Goal: Information Seeking & Learning: Learn about a topic

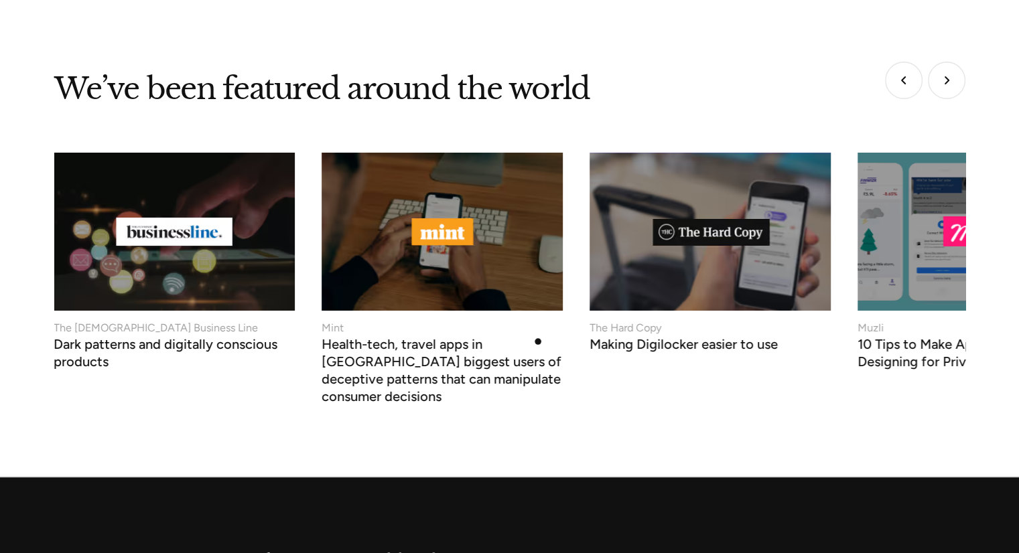
scroll to position [5198, 0]
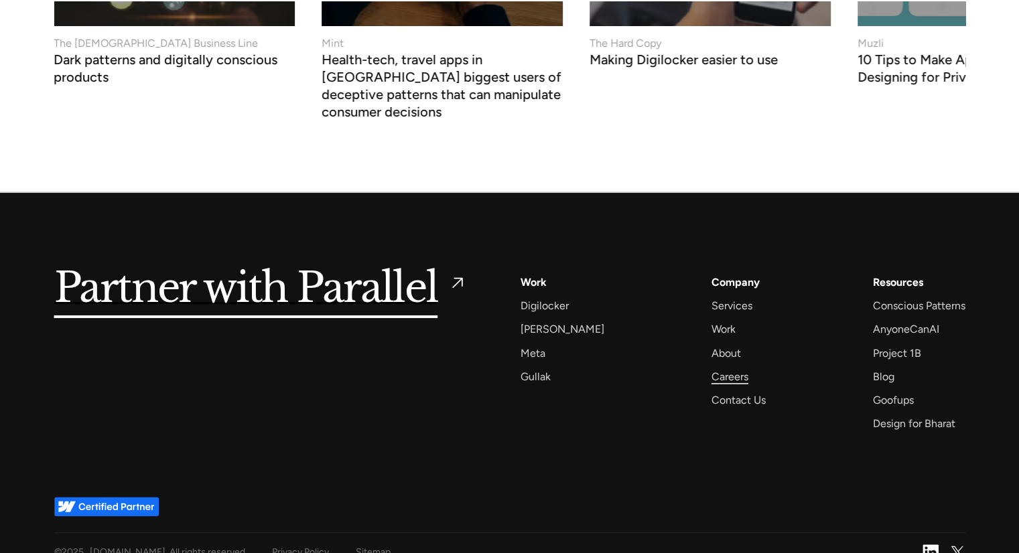
click at [711, 368] on div "Careers" at bounding box center [729, 377] width 37 height 18
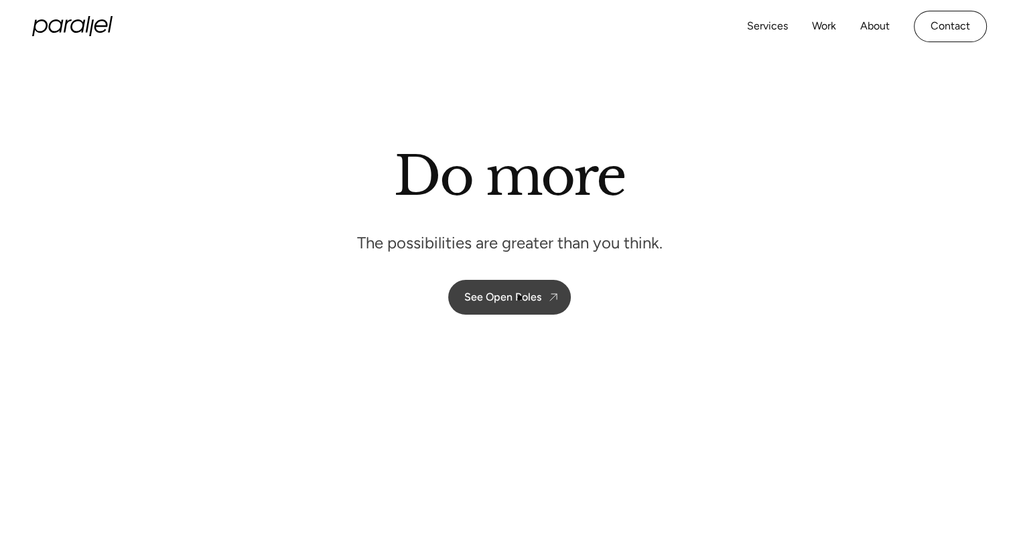
click at [520, 298] on div "See Open Roles" at bounding box center [502, 297] width 77 height 13
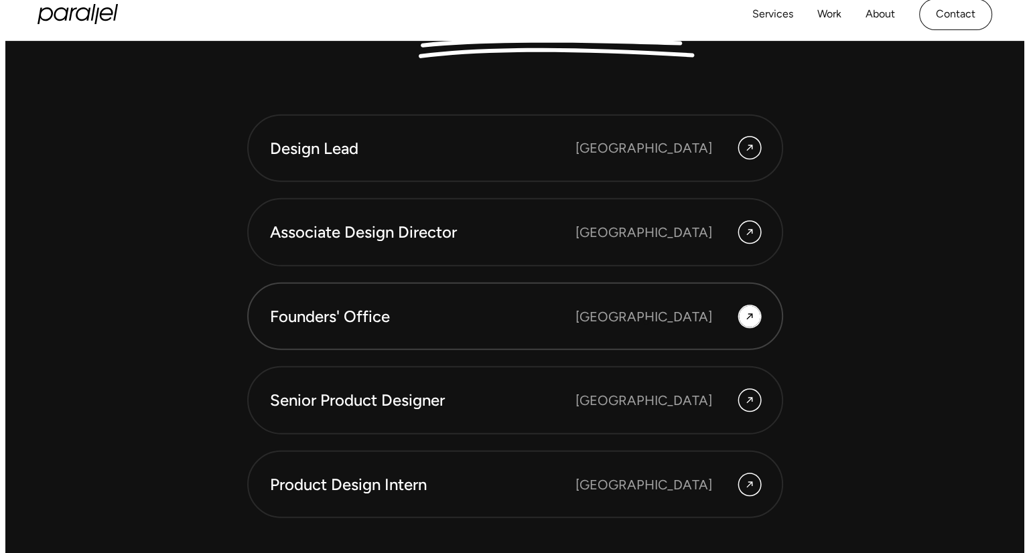
scroll to position [3626, 0]
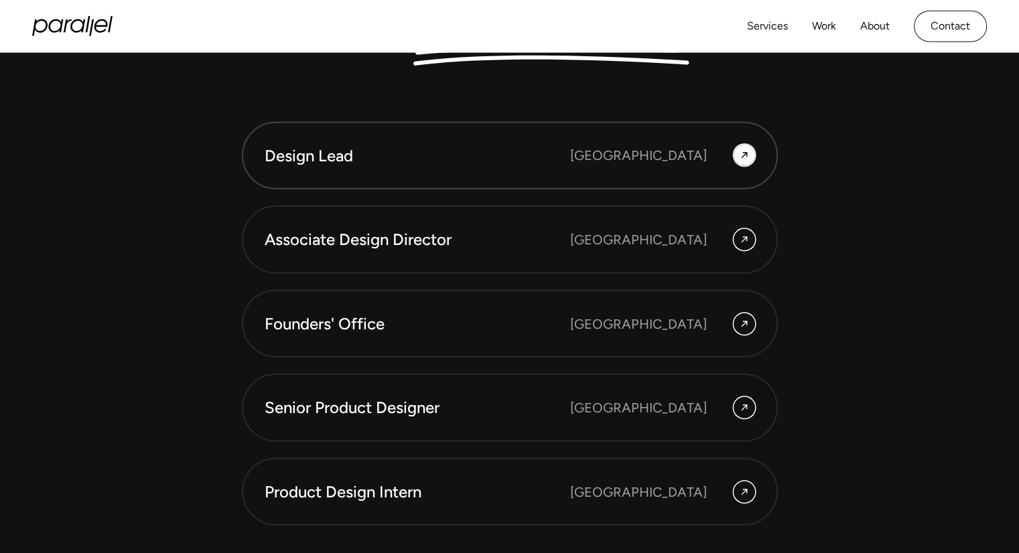
click at [715, 169] on link "Design Lead Bangalore" at bounding box center [510, 156] width 536 height 68
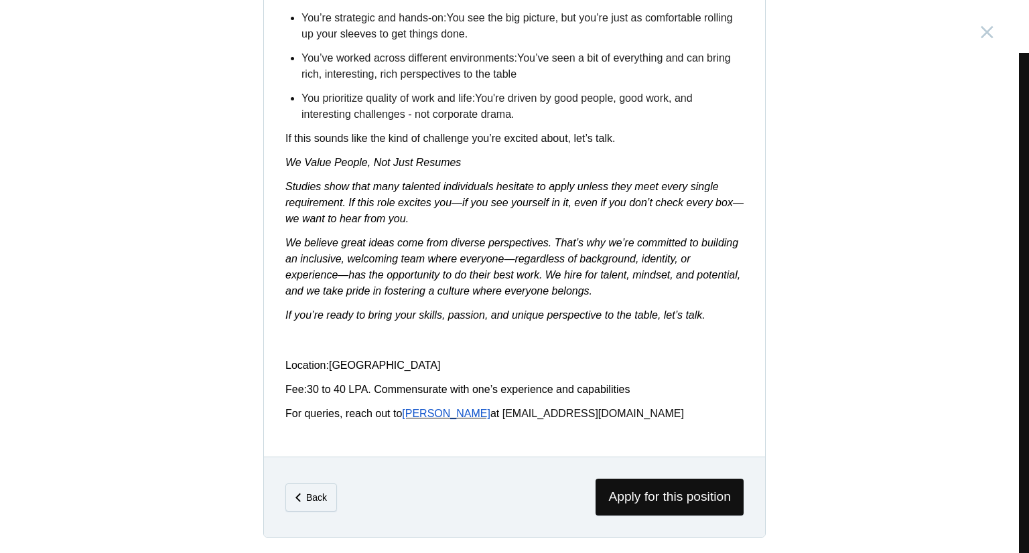
scroll to position [2089, 0]
